Goal: Transaction & Acquisition: Purchase product/service

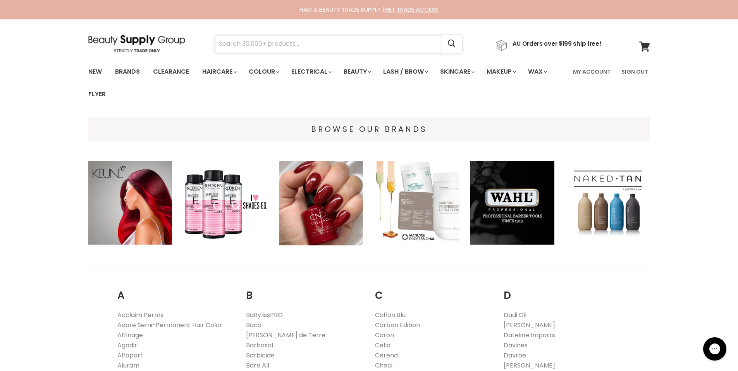
click at [305, 38] on input "Search" at bounding box center [328, 44] width 227 height 18
type input "hooks"
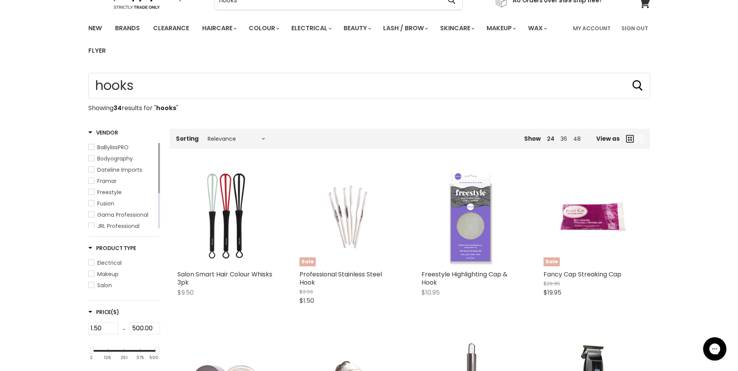
scroll to position [90, 0]
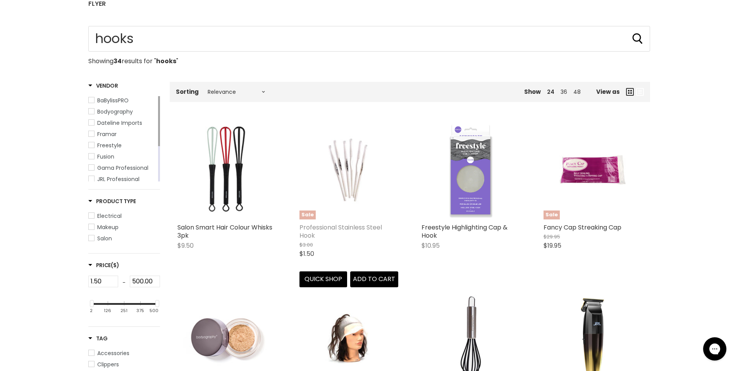
click at [351, 229] on link "Professional Stainless Steel Hook" at bounding box center [341, 231] width 83 height 17
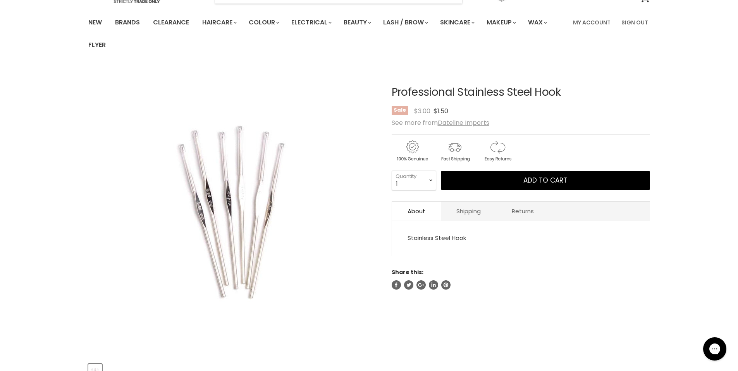
scroll to position [52, 0]
